Goal: Task Accomplishment & Management: Manage account settings

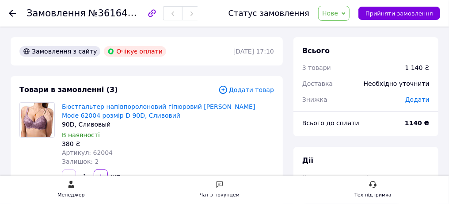
click at [16, 14] on icon at bounding box center [12, 13] width 7 height 7
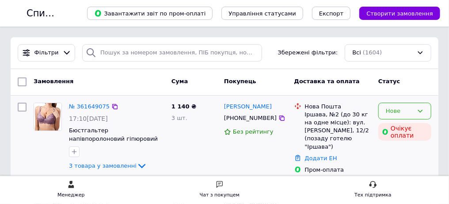
click at [417, 110] on icon at bounding box center [419, 110] width 7 height 7
click at [406, 124] on li "Прийнято" at bounding box center [405, 129] width 52 height 16
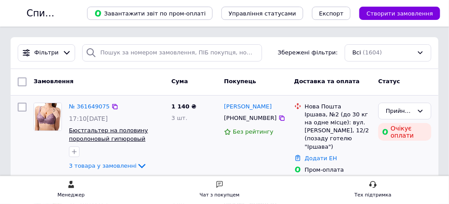
click at [154, 133] on span "Бюстгальтер на половину поролоновый гипюровый Lanny Mode 62004 размер D 90D, Сл…" at bounding box center [111, 142] width 85 height 31
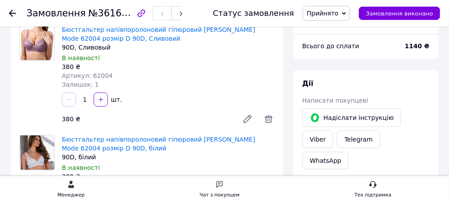
scroll to position [88, 0]
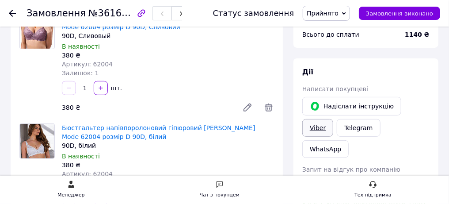
click at [333, 119] on link "Viber" at bounding box center [317, 128] width 31 height 18
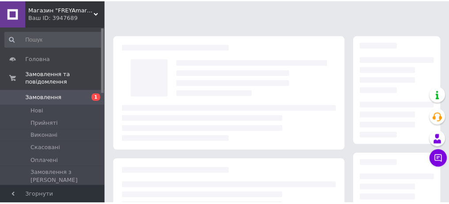
scroll to position [88, 0]
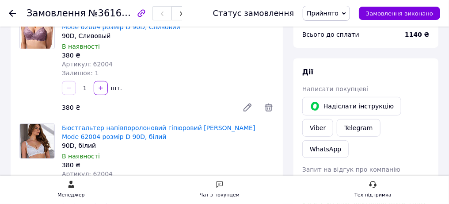
click at [16, 12] on use at bounding box center [12, 13] width 7 height 7
